Goal: Task Accomplishment & Management: Manage account settings

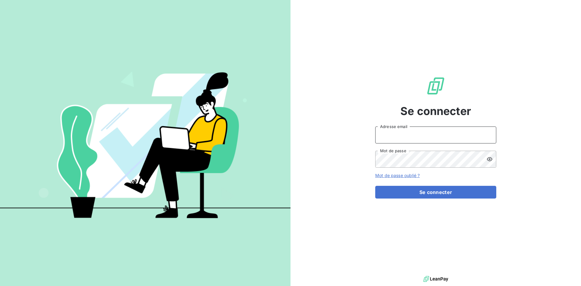
click at [396, 140] on input "Adresse email" at bounding box center [435, 134] width 121 height 17
type input "[EMAIL_ADDRESS][DOMAIN_NAME]"
click at [414, 168] on form "[EMAIL_ADDRESS][DOMAIN_NAME] Adresse email Mot de passe Mot de passe oublié ? S…" at bounding box center [435, 162] width 121 height 72
click at [375, 186] on button "Se connecter" at bounding box center [435, 192] width 121 height 13
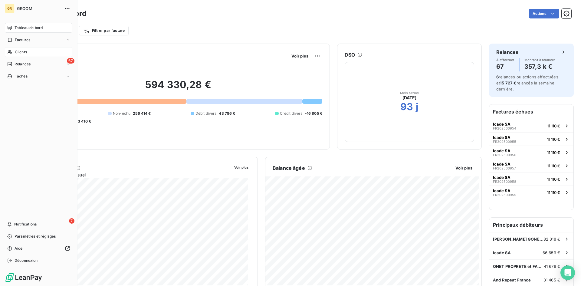
click at [28, 54] on div "Clients" at bounding box center [38, 52] width 67 height 10
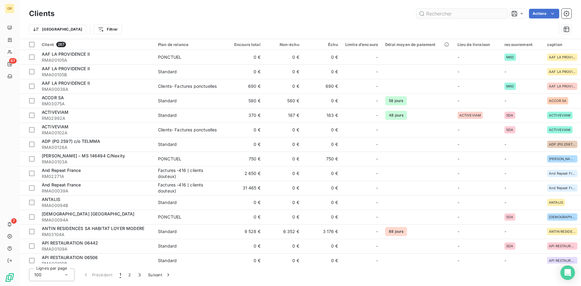
click at [435, 15] on input "text" at bounding box center [461, 14] width 91 height 10
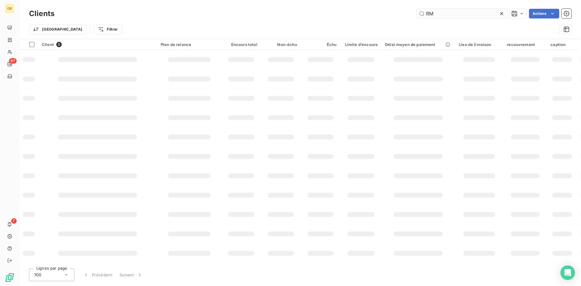
type input "R"
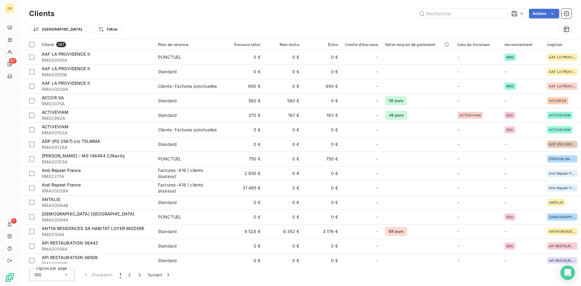
click at [263, 6] on div "Clients Actions Trier Filtrer" at bounding box center [299, 19] width 561 height 39
